Goal: Task Accomplishment & Management: Use online tool/utility

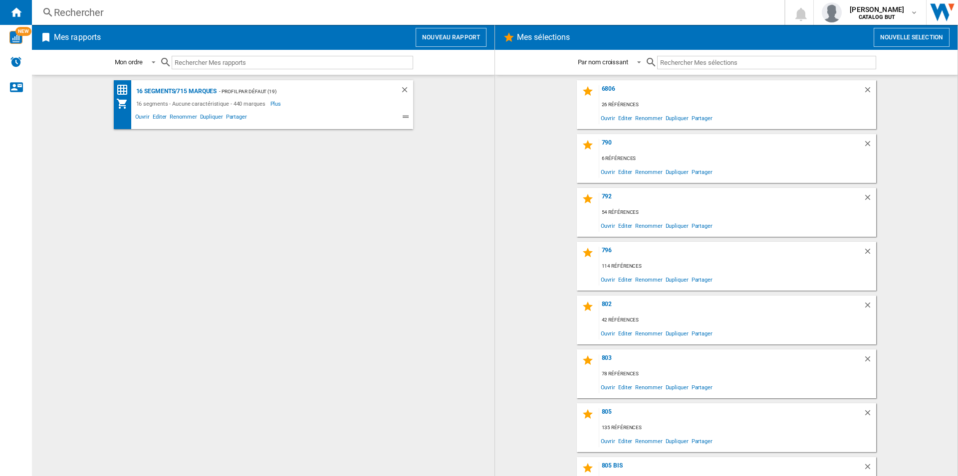
click at [423, 28] on button "Nouveau rapport" at bounding box center [450, 37] width 71 height 19
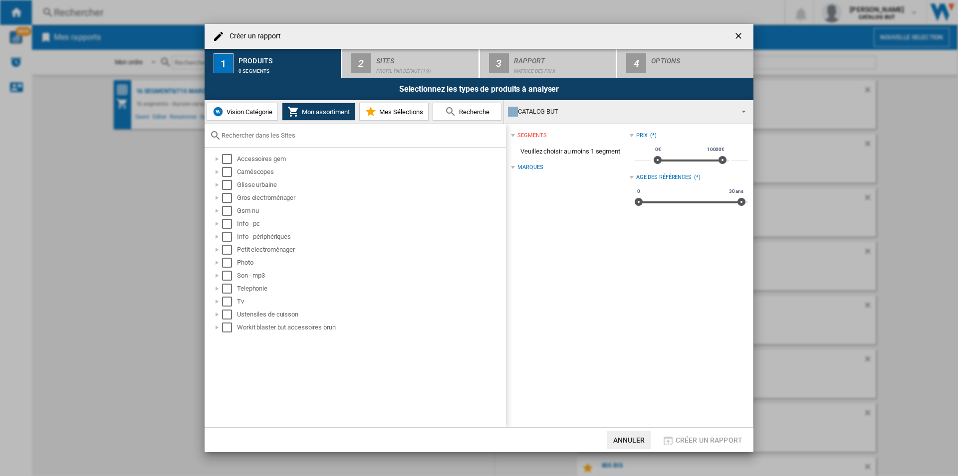
click at [401, 114] on span "Mes Sélections" at bounding box center [400, 111] width 46 height 7
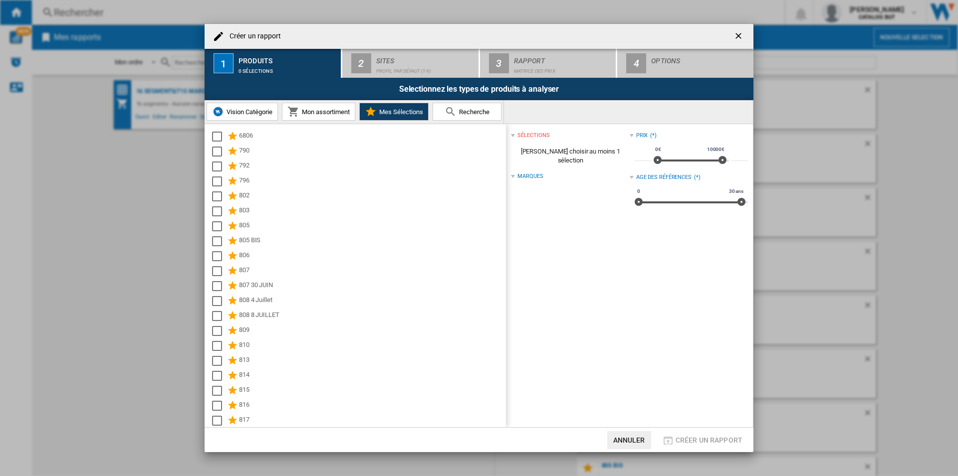
click at [441, 111] on button "Recherche" at bounding box center [466, 112] width 69 height 18
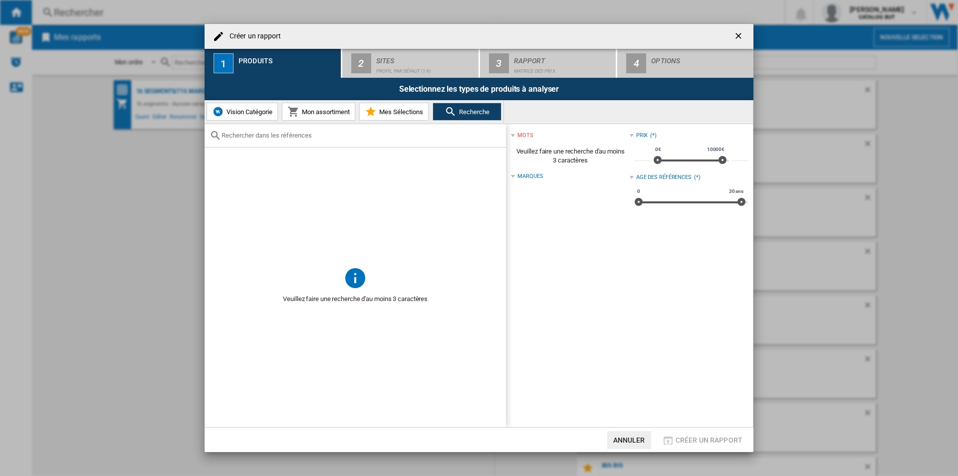
click at [310, 113] on span "Mon assortiment" at bounding box center [324, 111] width 50 height 7
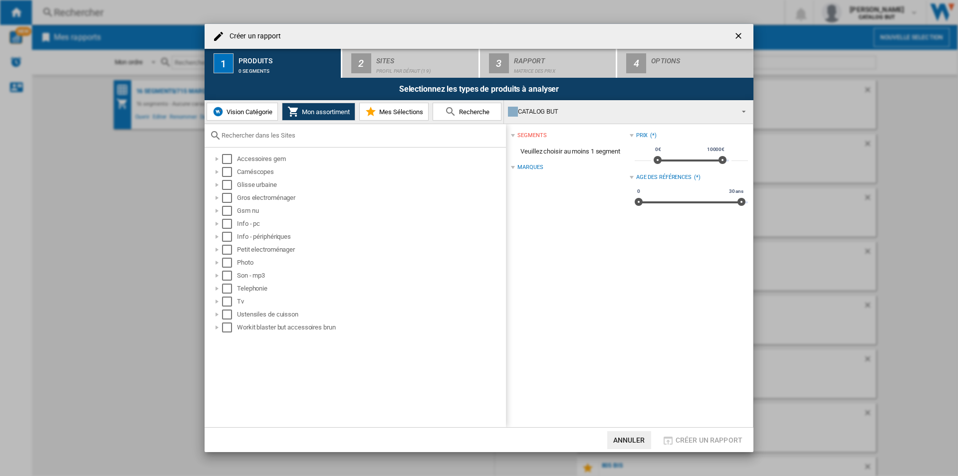
click at [392, 110] on span "Mes Sélections" at bounding box center [400, 111] width 46 height 7
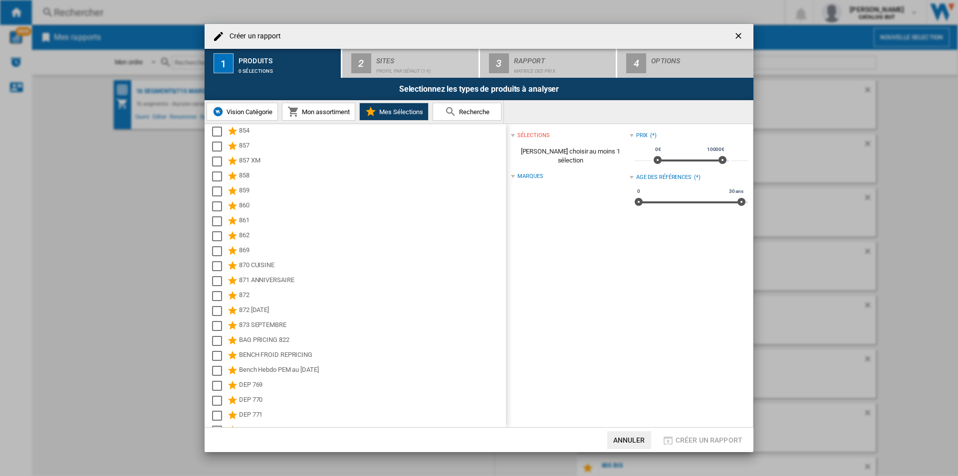
scroll to position [798, 0]
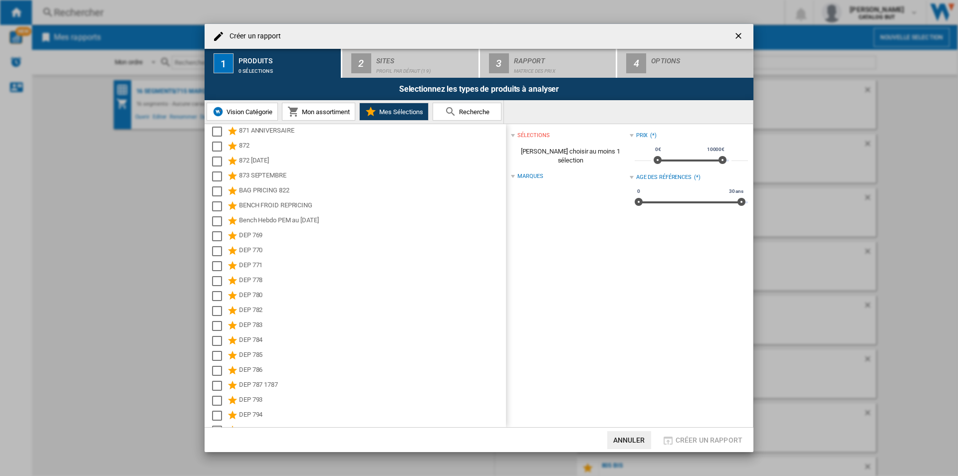
click at [343, 110] on span "Mon assortiment" at bounding box center [324, 111] width 50 height 7
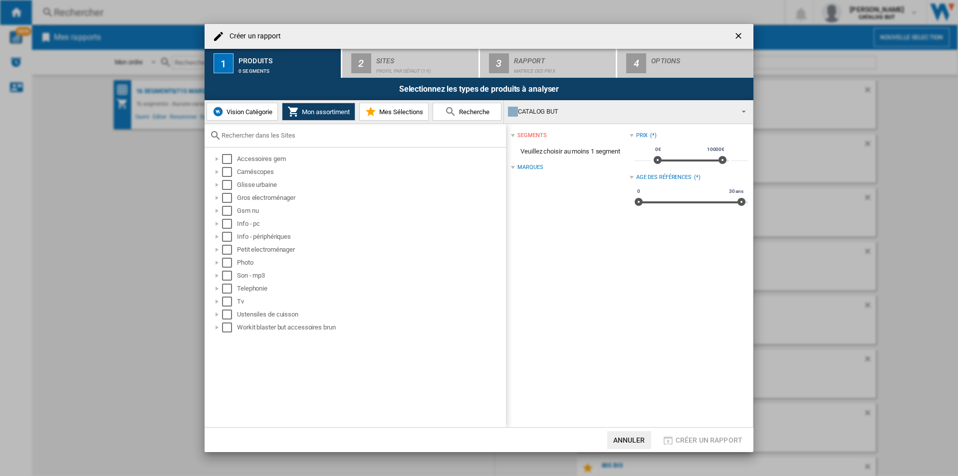
click at [447, 107] on md-icon at bounding box center [450, 112] width 12 height 12
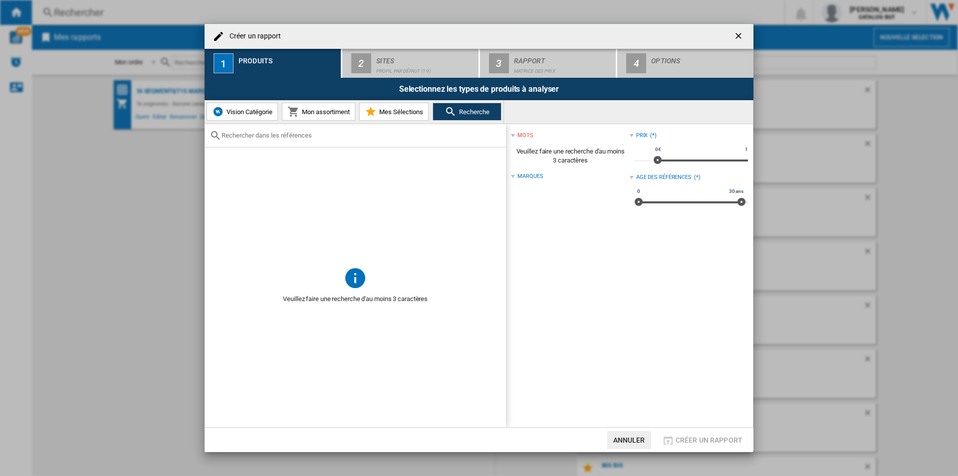
click at [406, 107] on button "Mes Sélections" at bounding box center [393, 112] width 69 height 18
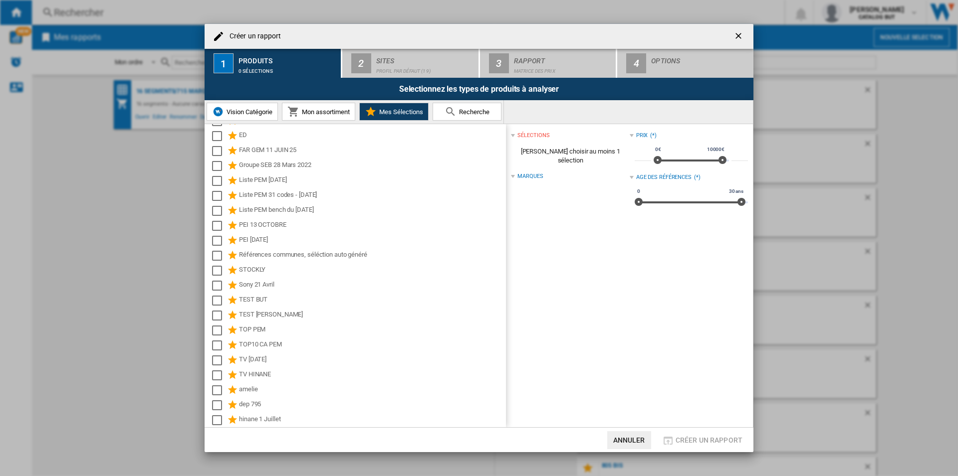
scroll to position [0, 0]
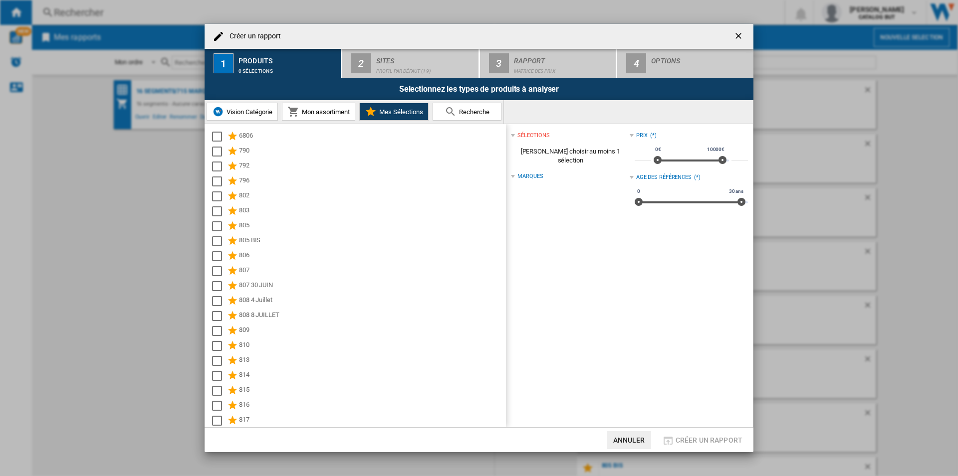
click at [331, 112] on span "Mon assortiment" at bounding box center [324, 111] width 50 height 7
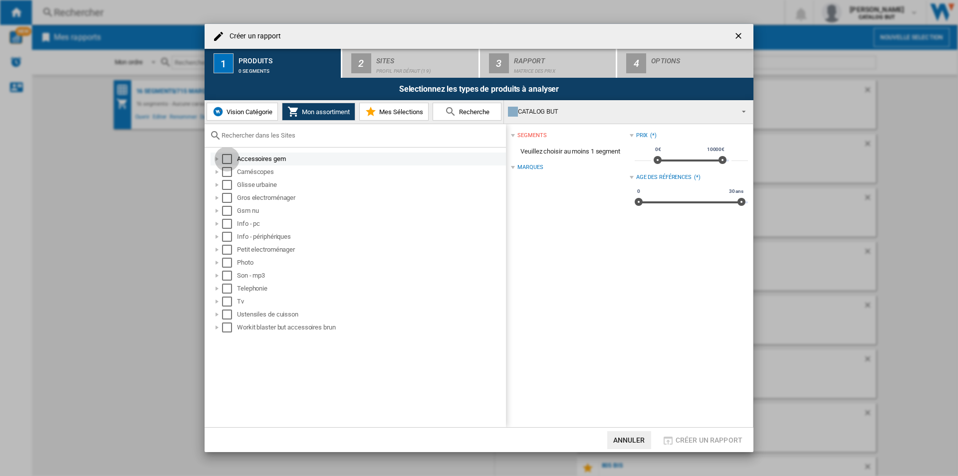
click at [231, 160] on div "Select" at bounding box center [227, 159] width 10 height 10
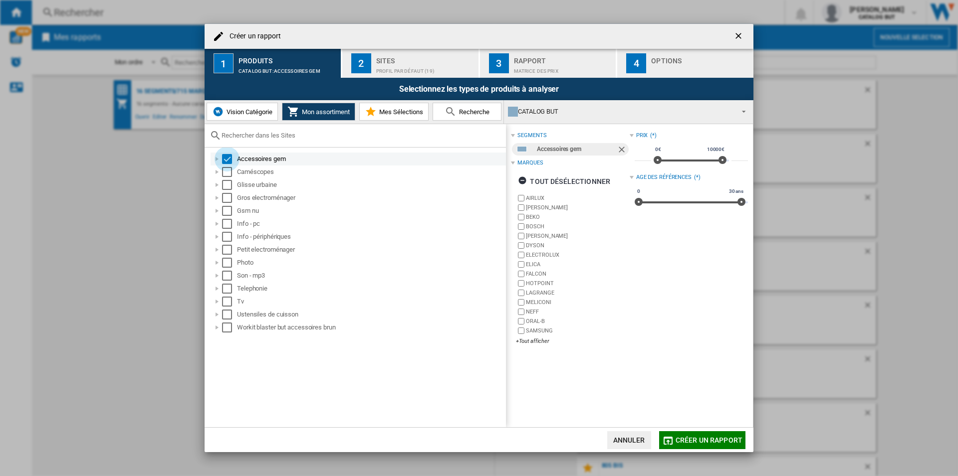
click at [230, 161] on div "Select" at bounding box center [227, 159] width 10 height 10
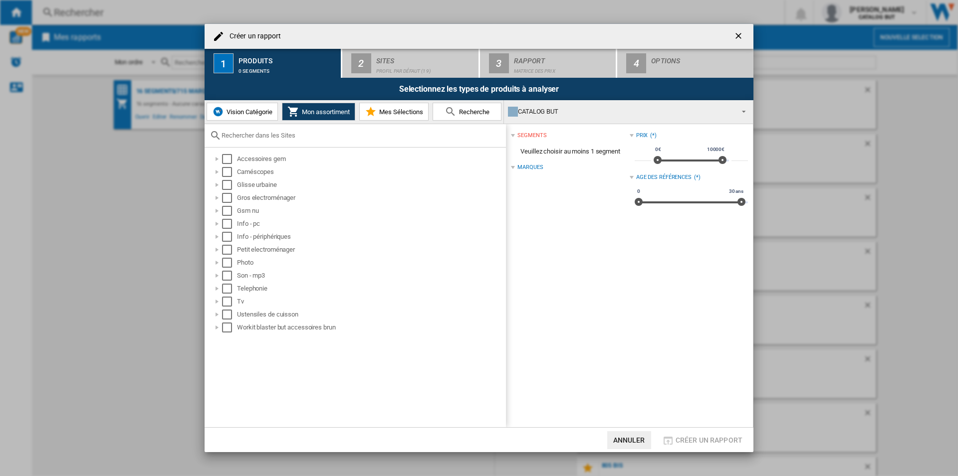
click at [257, 109] on span "Vision Catégorie" at bounding box center [248, 111] width 48 height 7
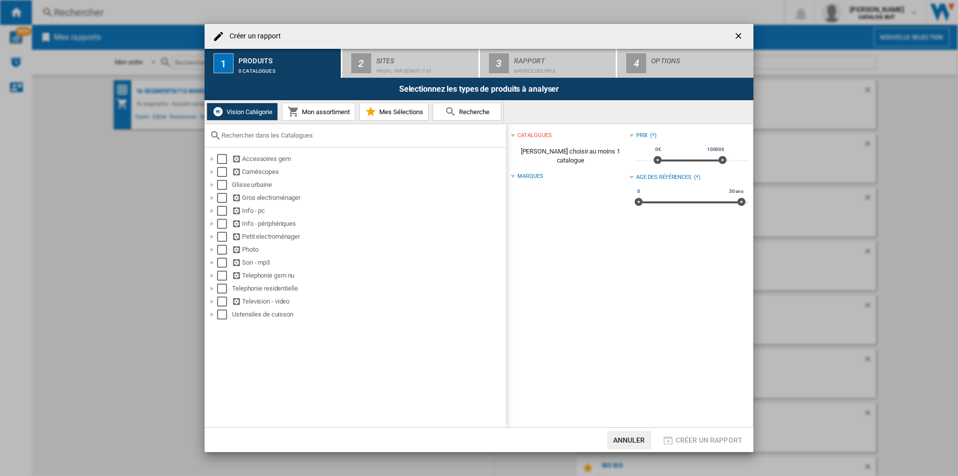
click at [301, 107] on button "Mon assortiment" at bounding box center [318, 112] width 73 height 18
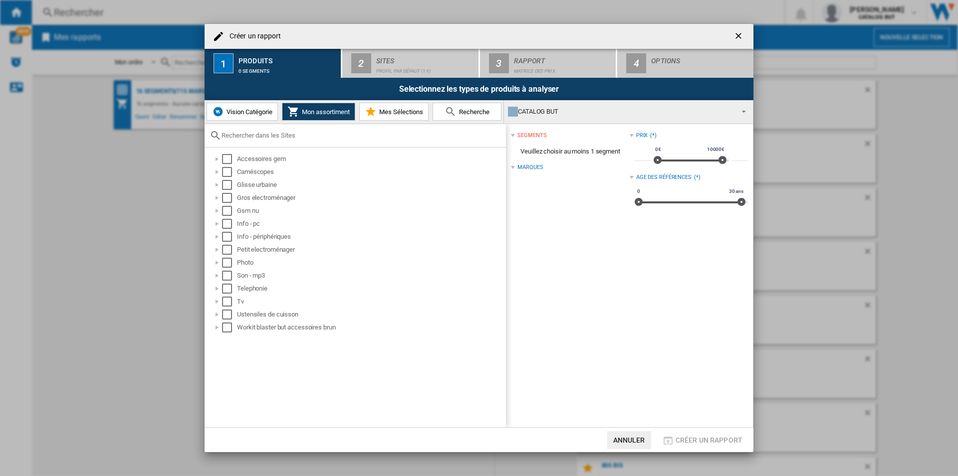
click at [743, 33] on ng-md-icon "getI18NText('BUTTONS.CLOSE_DIALOG')" at bounding box center [739, 37] width 12 height 12
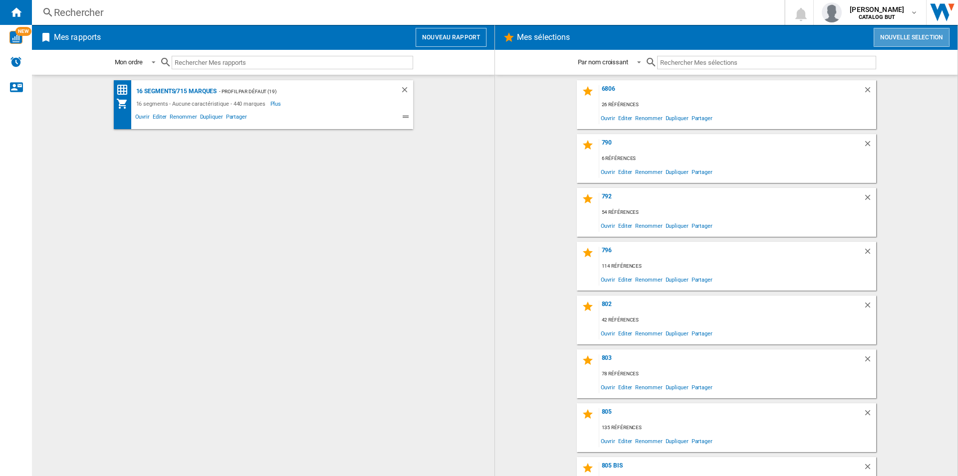
click at [894, 38] on button "Nouvelle selection" at bounding box center [911, 37] width 76 height 19
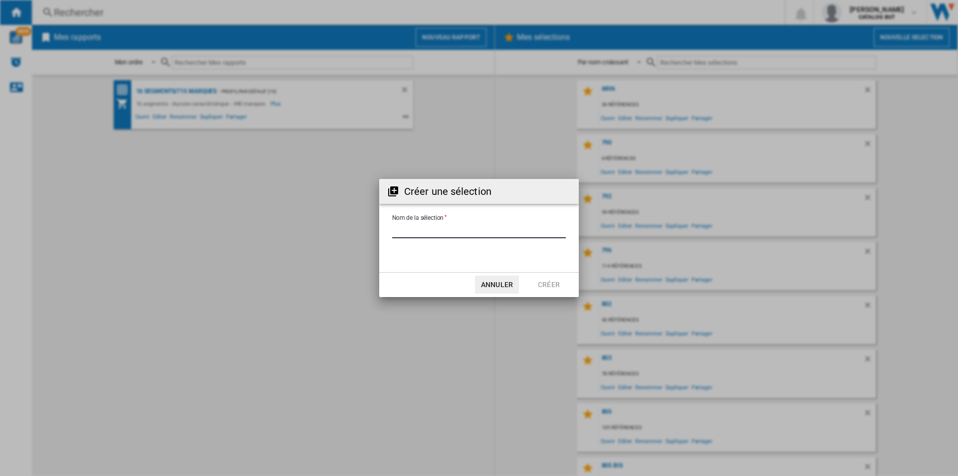
click at [422, 232] on input "Nom de la sélection" at bounding box center [479, 230] width 174 height 15
click at [451, 231] on input "Nom de la sélection" at bounding box center [479, 230] width 174 height 15
click at [431, 229] on input "Nom de la sélection" at bounding box center [479, 230] width 174 height 15
type input "**********"
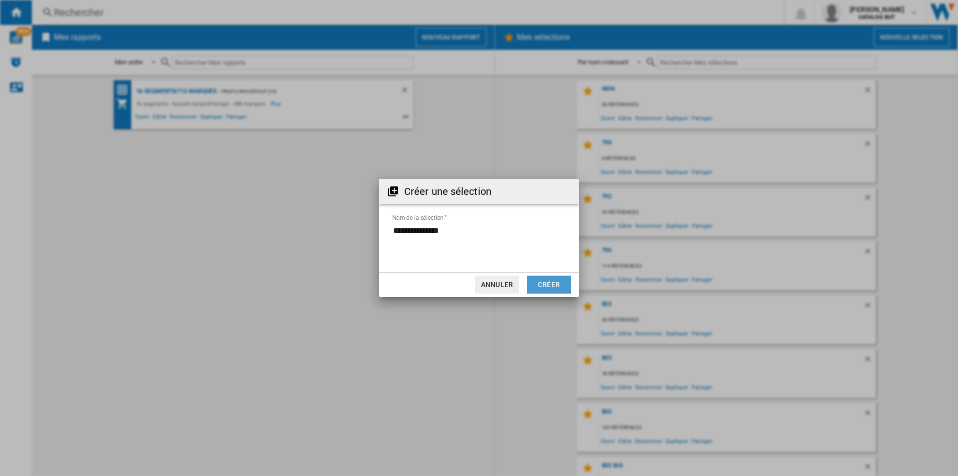
click at [555, 282] on button "Créer" at bounding box center [549, 285] width 44 height 18
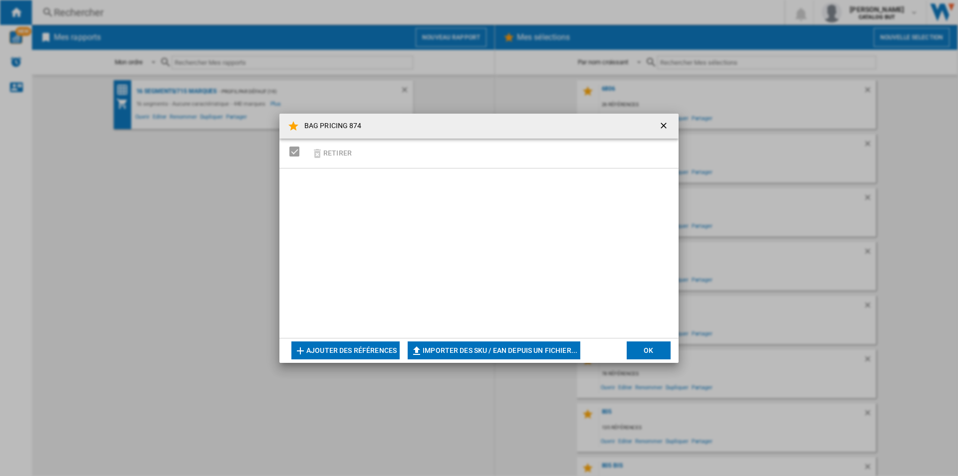
click at [430, 354] on button "Importer des SKU / EAN depuis un fichier..." at bounding box center [493, 351] width 173 height 18
type input "**********"
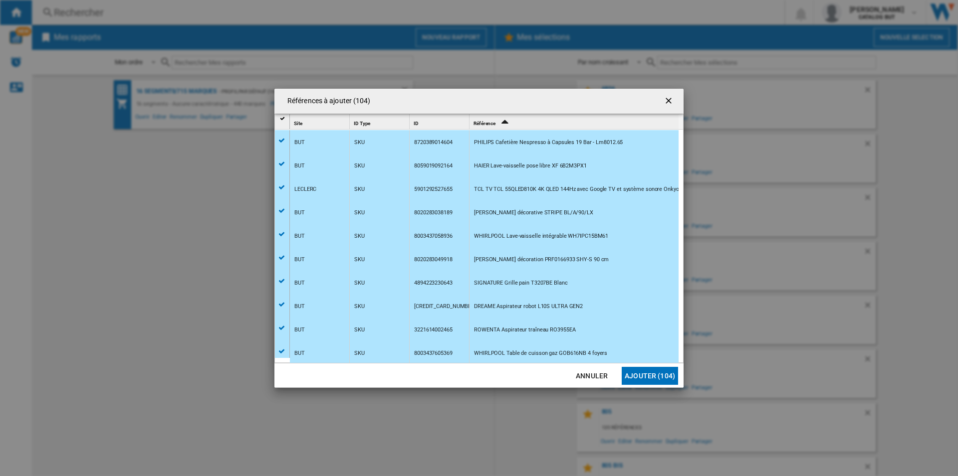
click at [664, 376] on button "Ajouter (104)" at bounding box center [649, 376] width 56 height 18
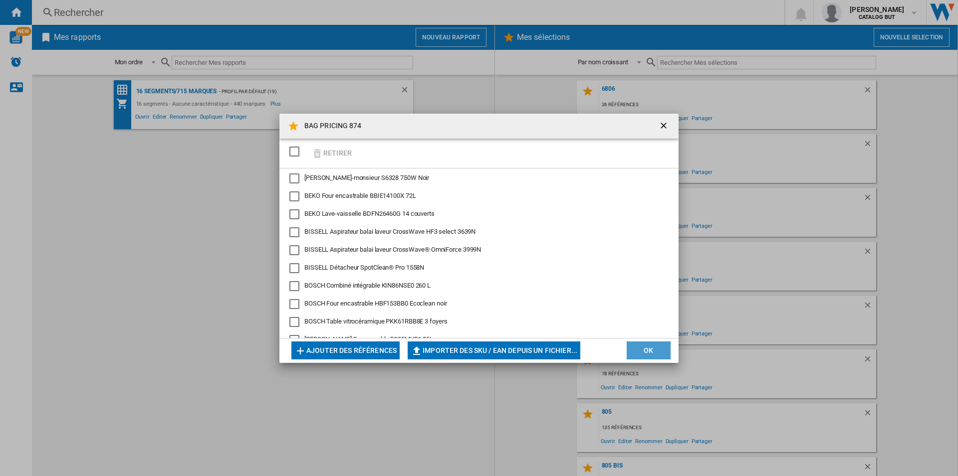
click at [644, 347] on button "OK" at bounding box center [648, 351] width 44 height 18
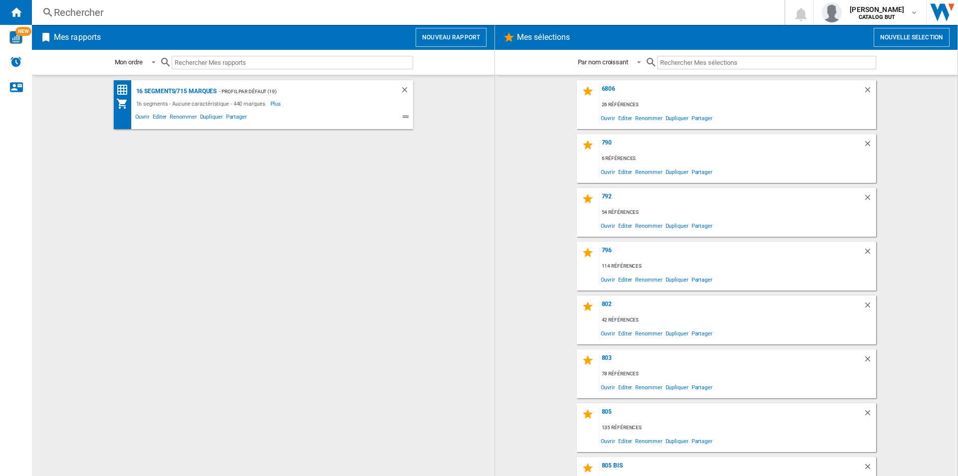
click at [462, 36] on button "Nouveau rapport" at bounding box center [450, 37] width 71 height 19
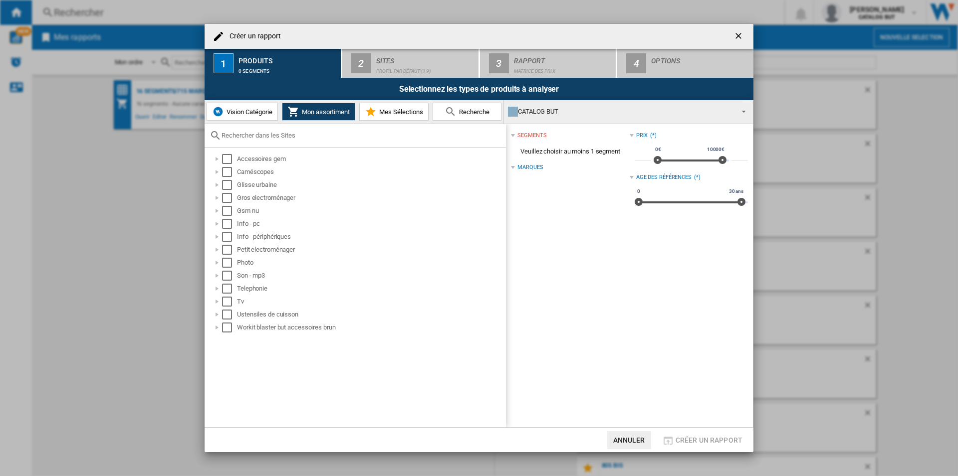
click at [401, 107] on button "Mes Sélections" at bounding box center [393, 112] width 69 height 18
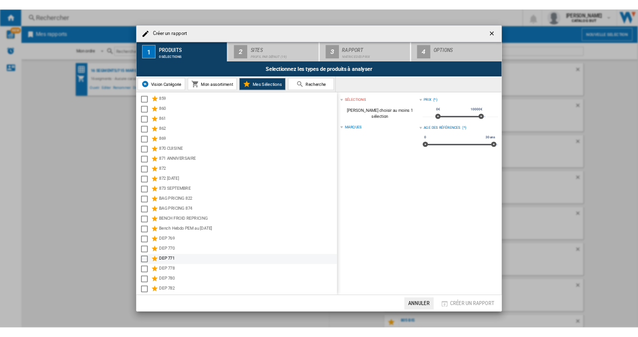
scroll to position [698, 0]
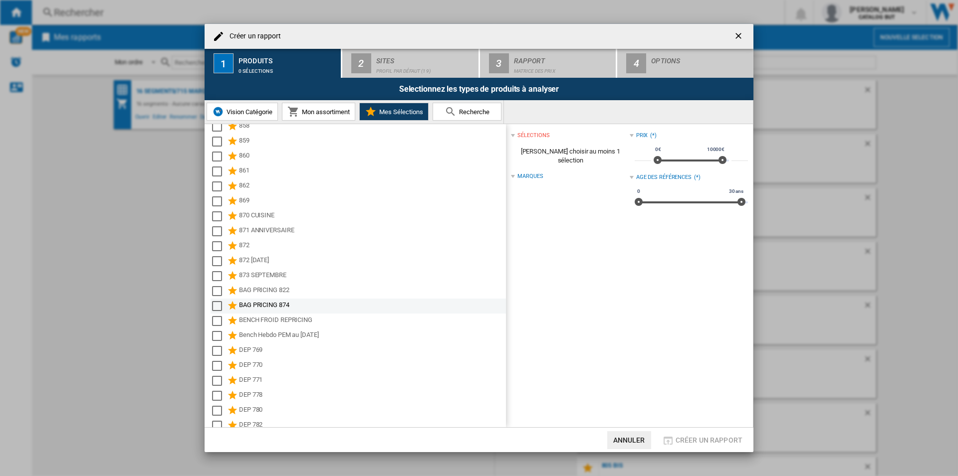
click at [285, 306] on div "BAG PRICING 874" at bounding box center [371, 306] width 265 height 12
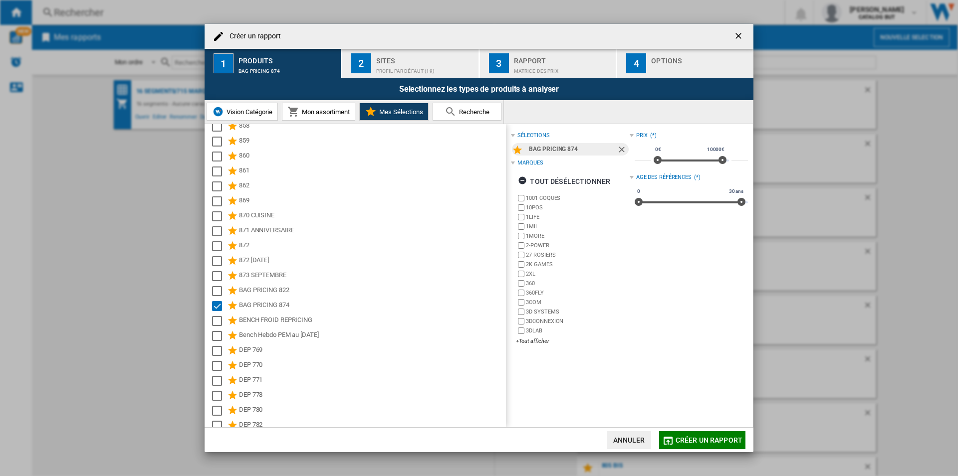
click at [715, 437] on span "Créer un rapport" at bounding box center [708, 440] width 67 height 8
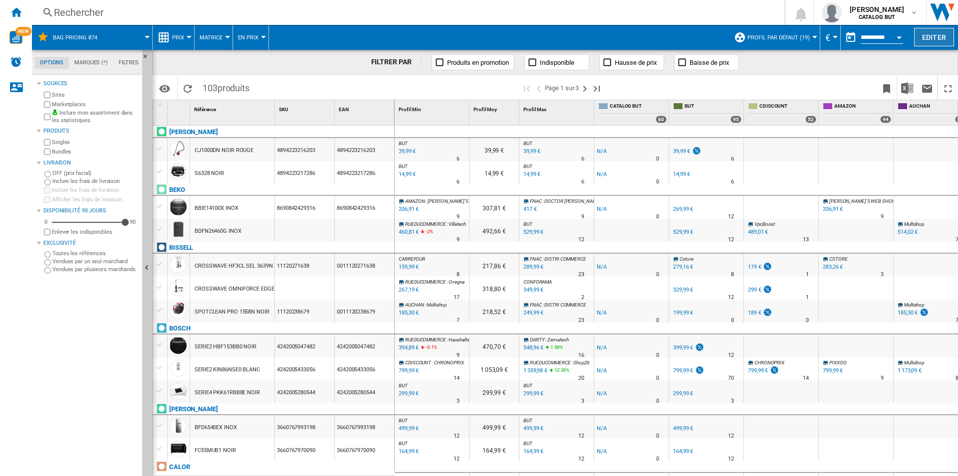
click at [926, 36] on button "Editer" at bounding box center [934, 37] width 40 height 18
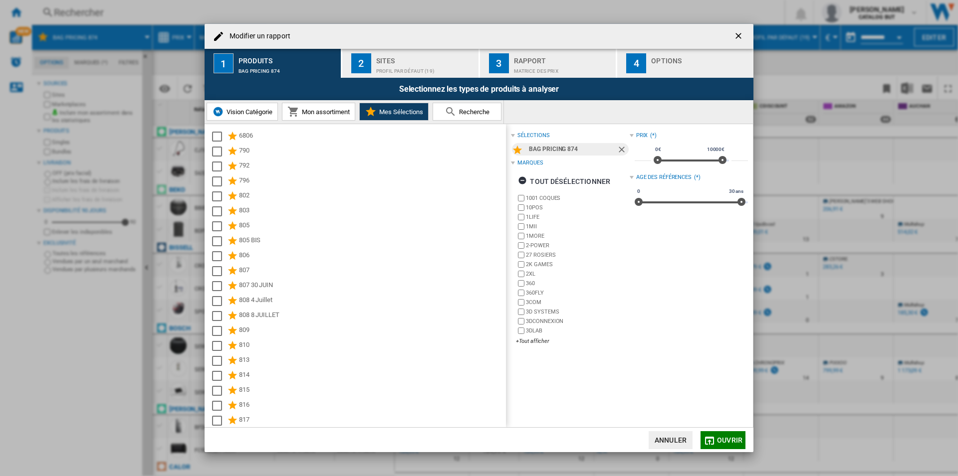
click at [387, 62] on div "Sites" at bounding box center [425, 58] width 98 height 10
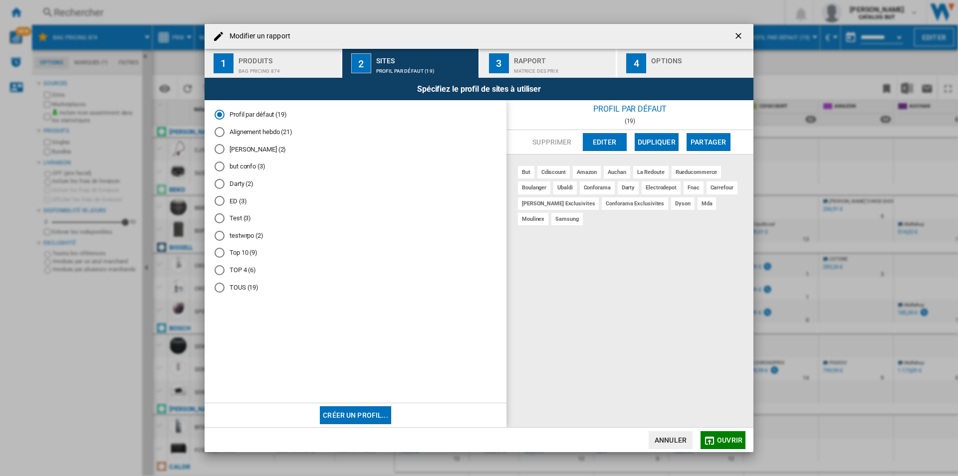
click at [271, 133] on md-radio-button "Alignement hebdo (21)" at bounding box center [355, 131] width 282 height 9
click at [558, 59] on div "Rapport" at bounding box center [563, 58] width 98 height 10
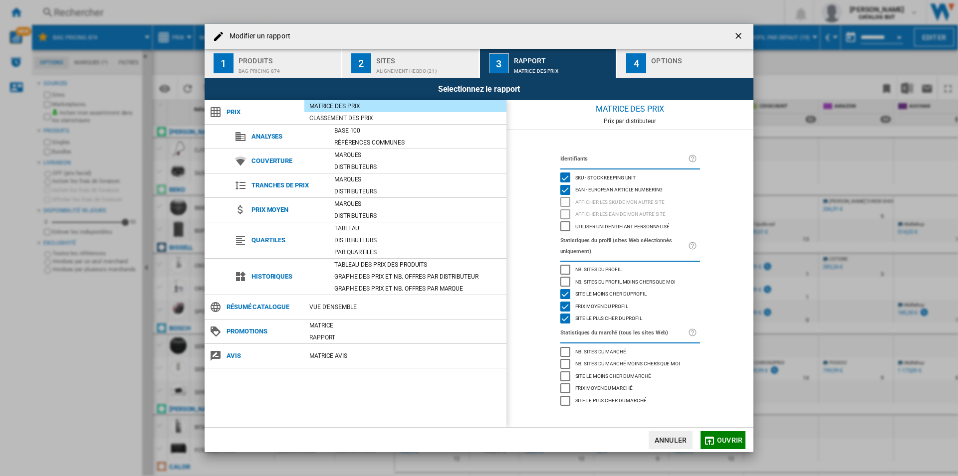
click at [655, 54] on div "Options" at bounding box center [700, 58] width 98 height 10
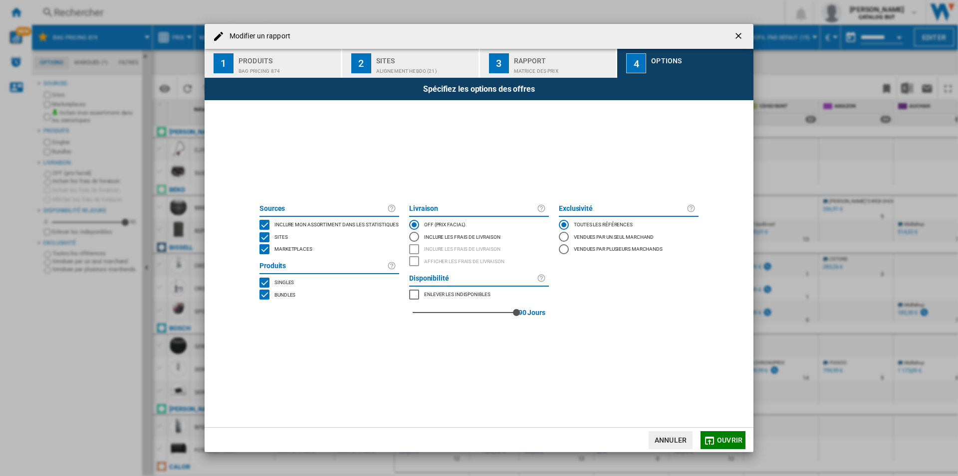
click at [264, 253] on div "MARKETPLACES" at bounding box center [264, 249] width 10 height 10
click at [721, 438] on span "Ouvrir" at bounding box center [729, 440] width 25 height 8
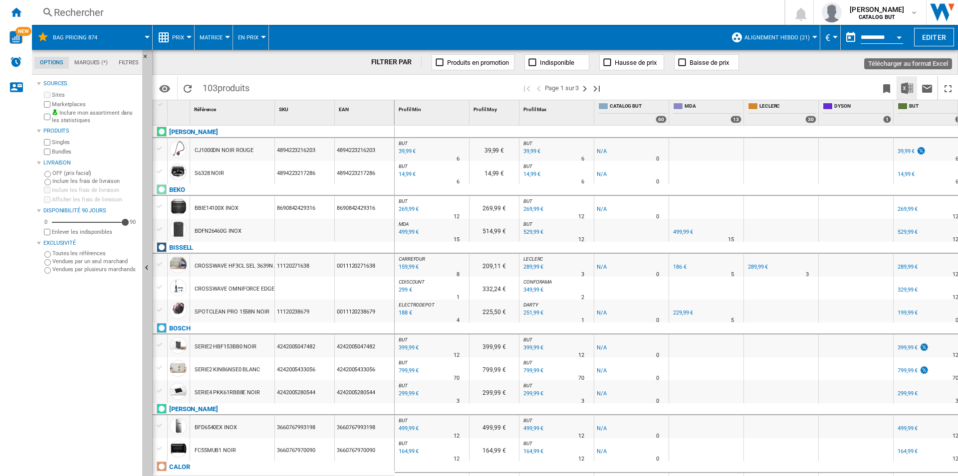
click at [913, 90] on button "Télécharger au format Excel" at bounding box center [907, 87] width 20 height 23
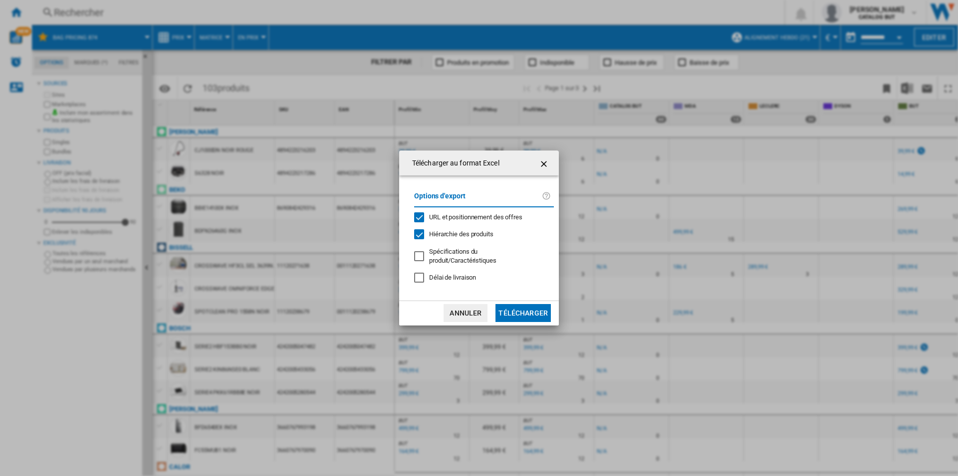
click at [485, 221] on span "URL et positionnement des offres" at bounding box center [475, 216] width 93 height 7
click at [520, 313] on button "Télécharger" at bounding box center [522, 313] width 55 height 18
